Goal: Transaction & Acquisition: Purchase product/service

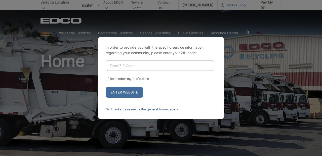
click at [125, 66] on input "Enter ZIP Code" at bounding box center [160, 65] width 109 height 11
type input "92024"
click at [125, 93] on button "Enter Website" at bounding box center [125, 92] width 38 height 11
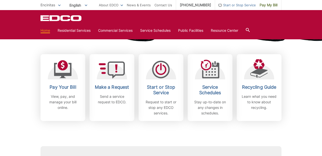
scroll to position [140, 0]
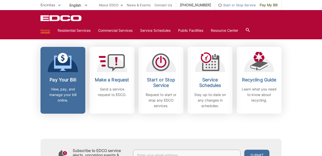
click at [71, 66] on icon at bounding box center [63, 62] width 18 height 15
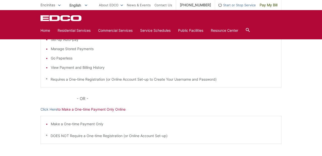
scroll to position [121, 0]
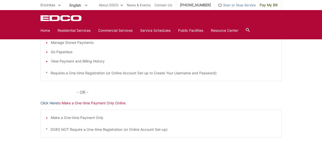
click at [47, 101] on link "Click Here" at bounding box center [49, 103] width 17 height 6
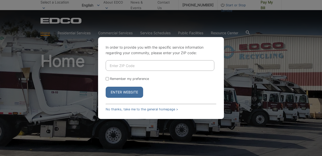
click at [121, 67] on input "Enter ZIP Code" at bounding box center [160, 65] width 109 height 11
type input "92024"
click at [108, 78] on input "Remember my preference" at bounding box center [107, 78] width 3 height 3
checkbox input "true"
click at [119, 94] on button "Enter Website" at bounding box center [125, 92] width 38 height 11
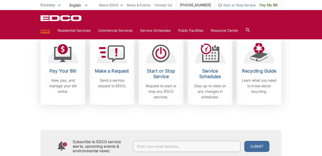
scroll to position [148, 0]
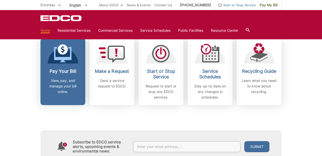
click at [63, 55] on icon at bounding box center [63, 53] width 18 height 18
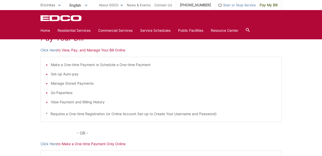
scroll to position [41, 0]
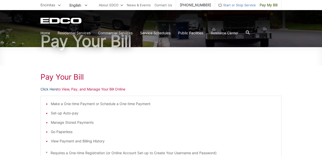
click at [47, 87] on link "Click Here" at bounding box center [49, 89] width 17 height 6
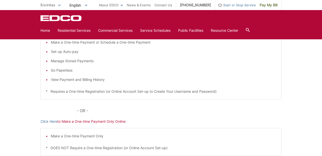
scroll to position [34, 0]
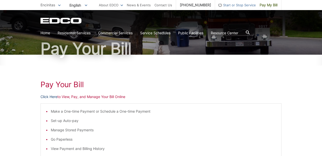
click at [47, 97] on link "Click Here" at bounding box center [49, 97] width 17 height 6
